Goal: Information Seeking & Learning: Learn about a topic

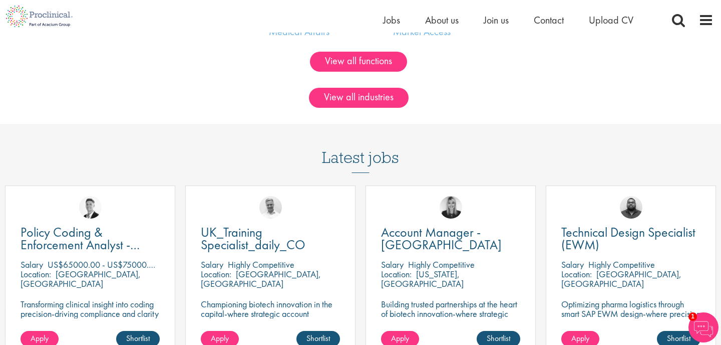
scroll to position [720, 0]
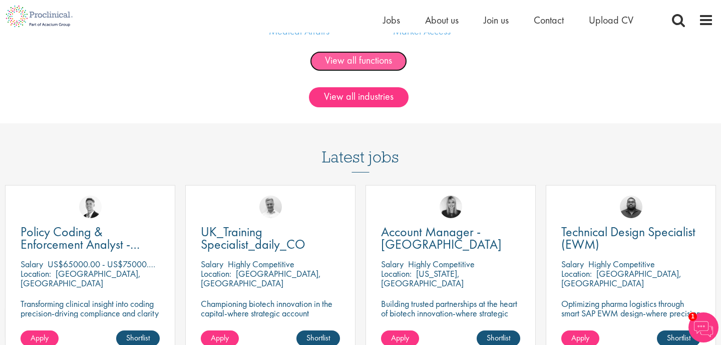
click at [364, 63] on link "View all functions" at bounding box center [358, 61] width 97 height 20
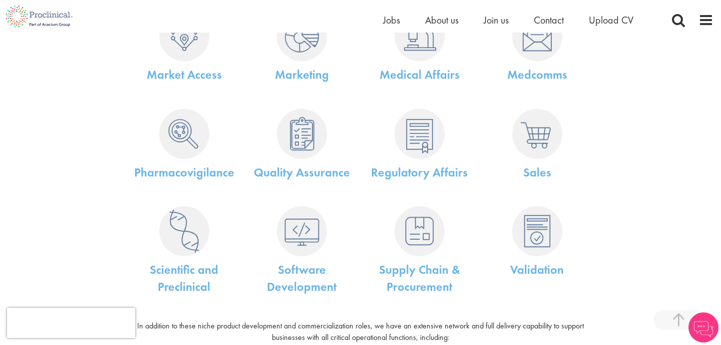
scroll to position [443, 0]
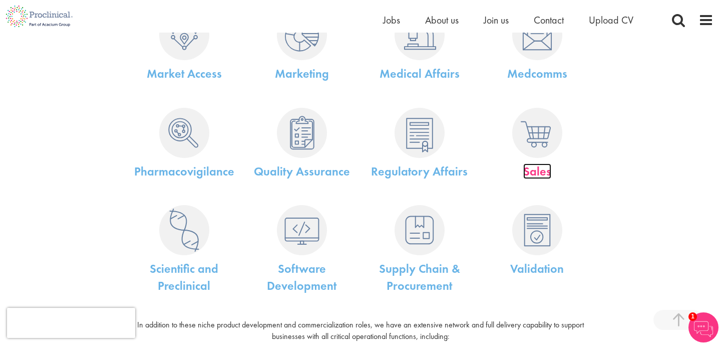
click at [535, 165] on link "Sales" at bounding box center [537, 171] width 28 height 16
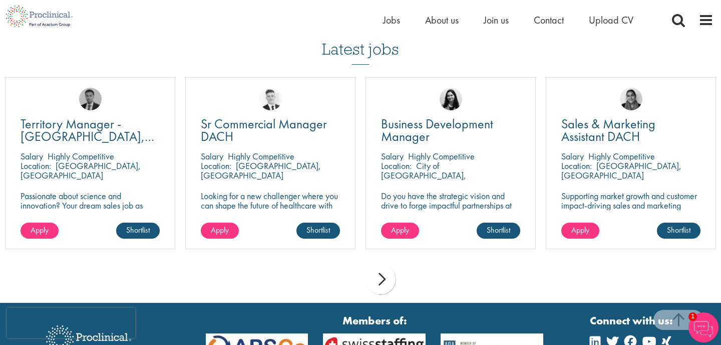
scroll to position [904, 0]
